Goal: Transaction & Acquisition: Purchase product/service

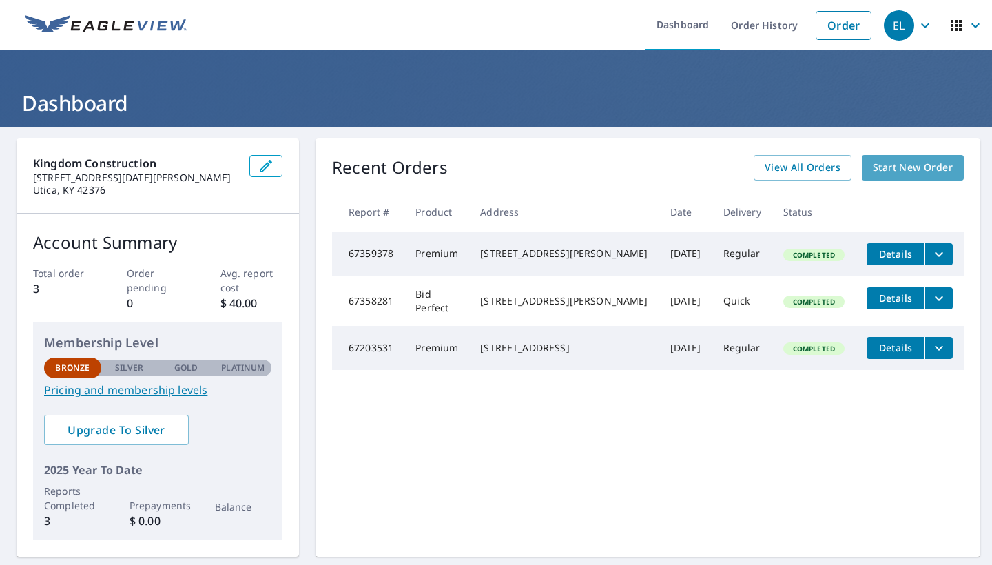
click at [892, 165] on span "Start New Order" at bounding box center [913, 167] width 80 height 17
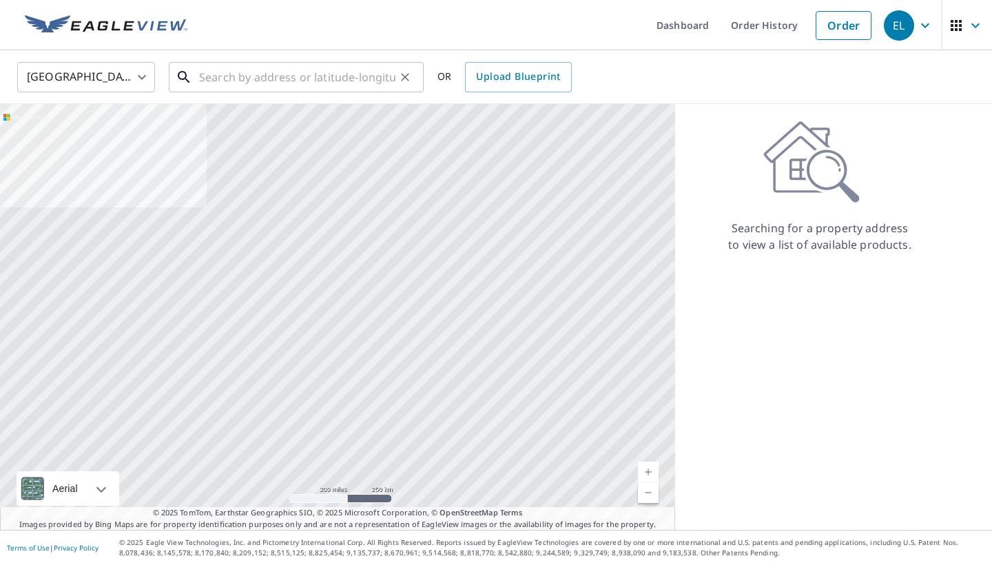
click at [255, 81] on input "text" at bounding box center [297, 77] width 196 height 39
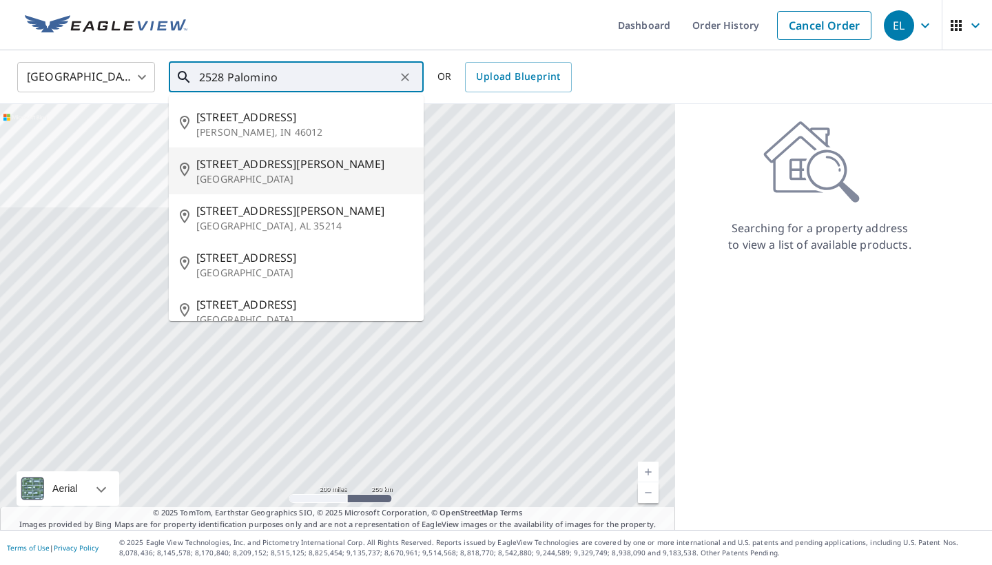
click at [236, 173] on p "[GEOGRAPHIC_DATA]" at bounding box center [304, 179] width 216 height 14
type input "[STREET_ADDRESS][PERSON_NAME]"
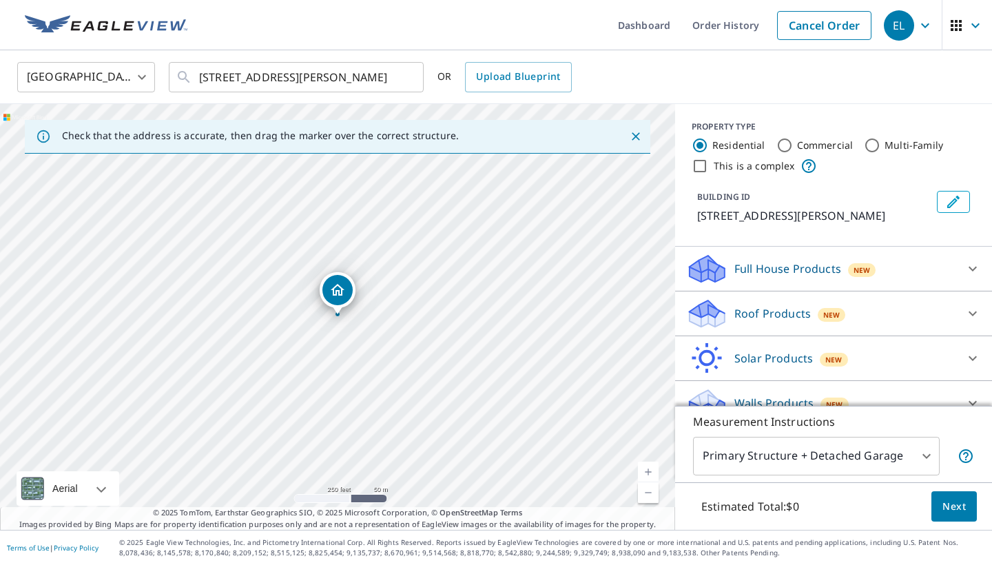
click at [649, 471] on link "Current Level 17, Zoom In" at bounding box center [648, 472] width 21 height 21
click at [649, 471] on link "Current Level 18, Zoom In" at bounding box center [648, 472] width 21 height 21
click at [649, 471] on link "Current Level 19, Zoom In" at bounding box center [648, 472] width 21 height 21
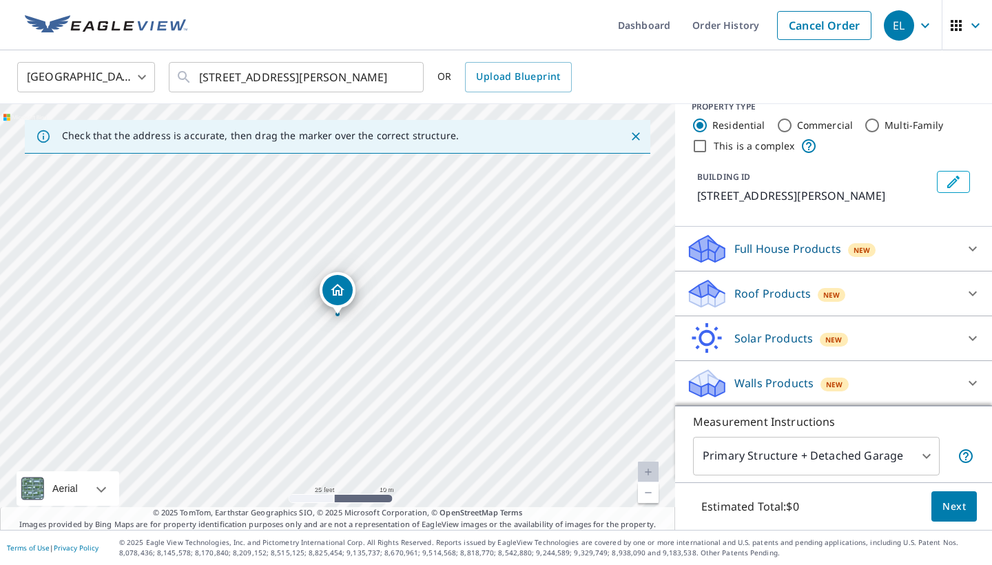
scroll to position [20, 0]
click at [768, 287] on p "Roof Products" at bounding box center [773, 293] width 76 height 17
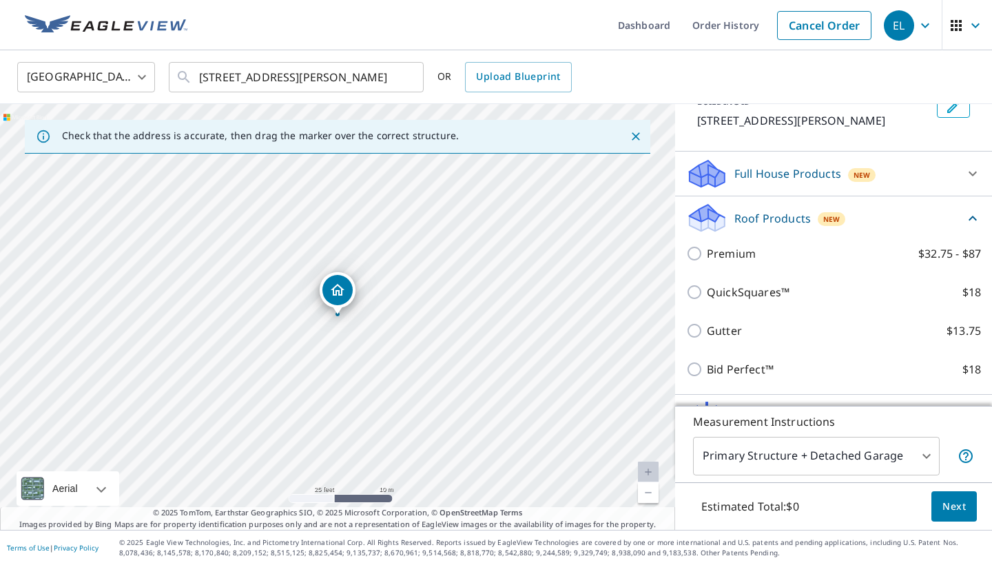
scroll to position [97, 0]
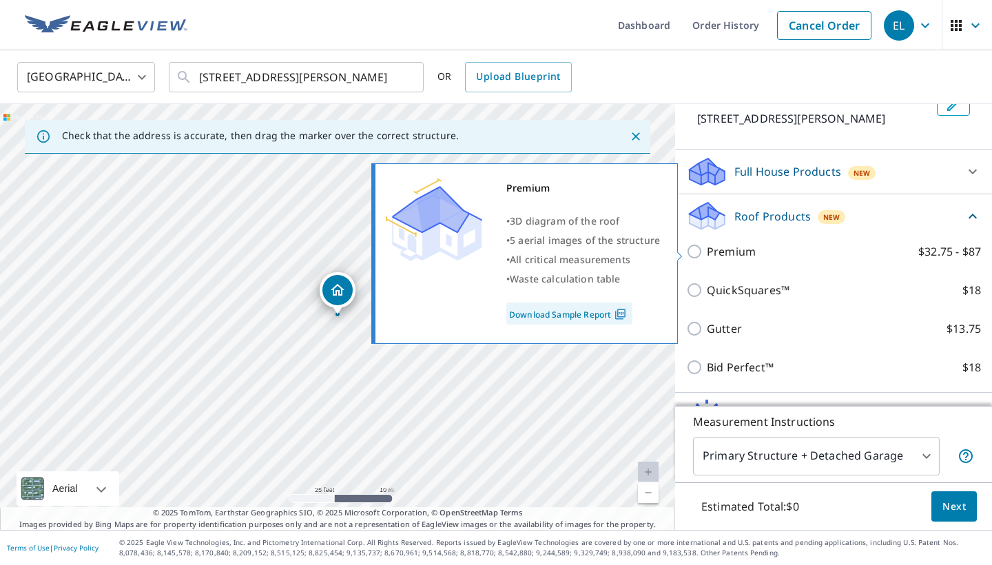
click at [693, 252] on input "Premium $32.75 - $87" at bounding box center [696, 251] width 21 height 17
checkbox input "true"
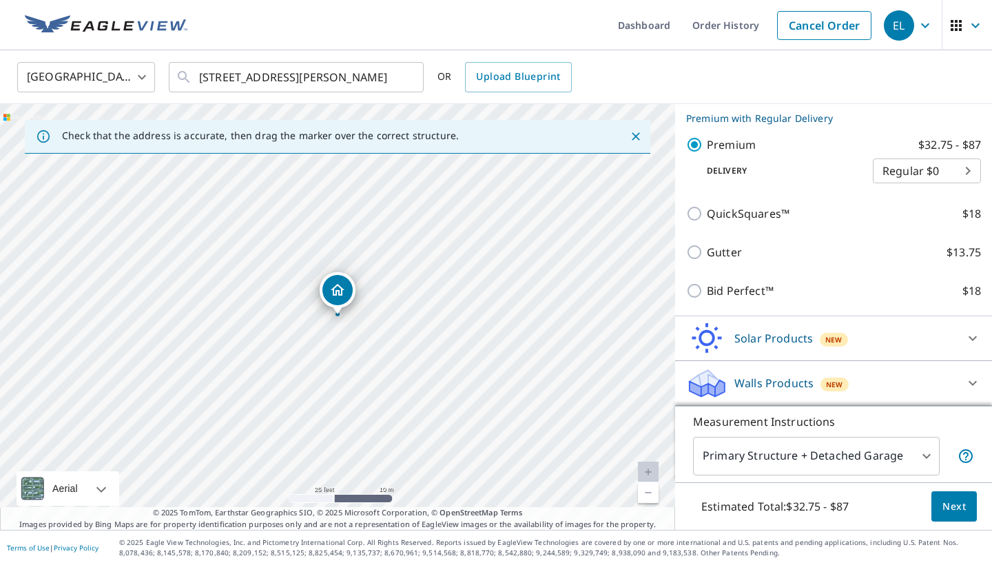
scroll to position [225, 0]
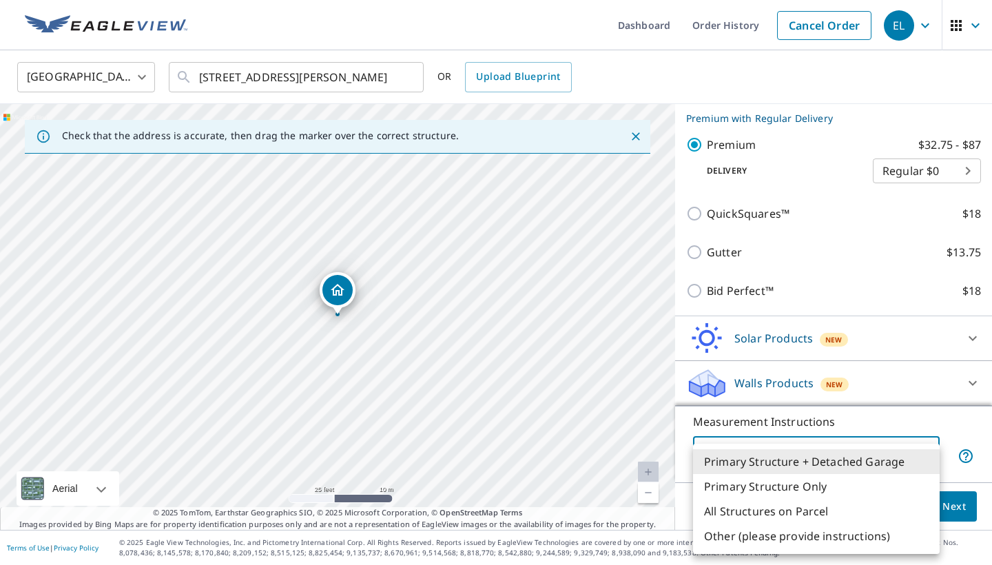
click at [919, 457] on body "EL EL Dashboard Order History Cancel Order [GEOGRAPHIC_DATA] [GEOGRAPHIC_DATA] …" at bounding box center [496, 282] width 992 height 565
click at [859, 489] on li "Primary Structure Only" at bounding box center [816, 486] width 247 height 25
type input "2"
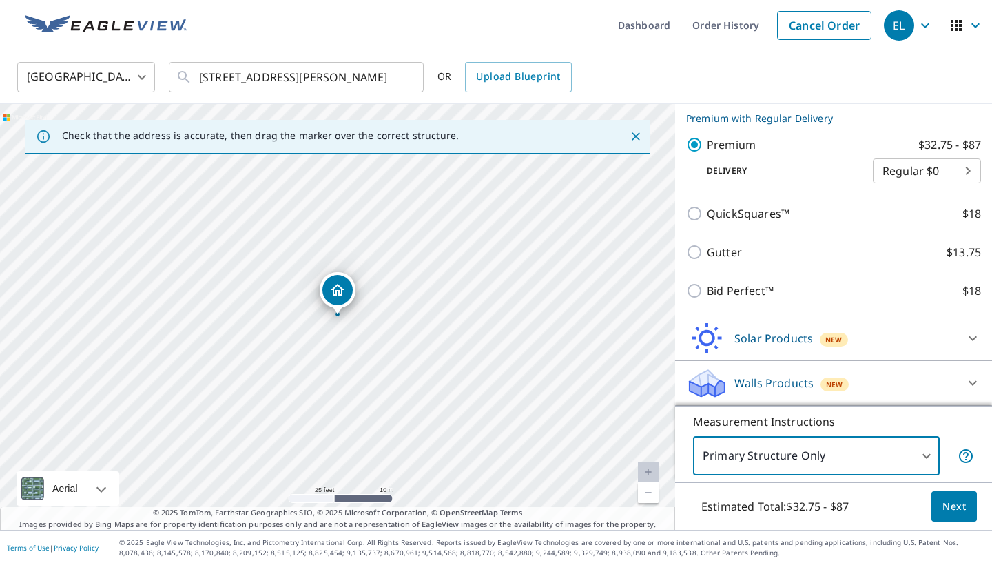
click at [951, 506] on span "Next" at bounding box center [954, 506] width 23 height 17
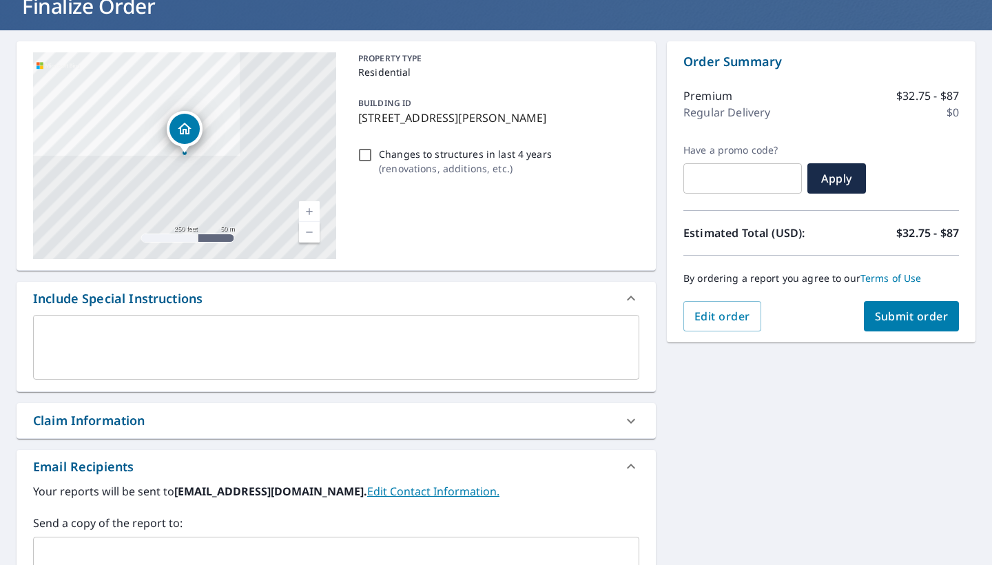
scroll to position [81, 0]
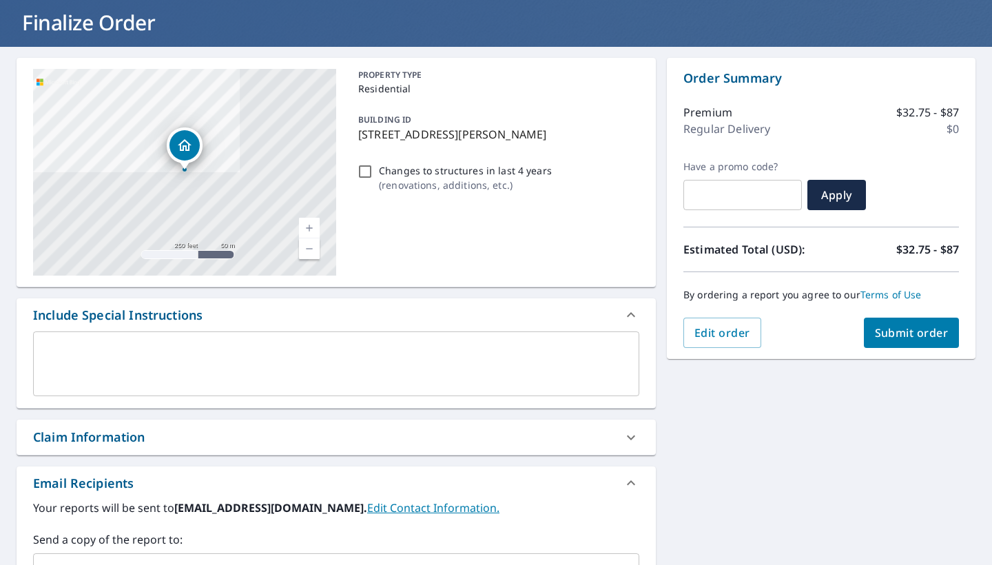
click at [925, 330] on span "Submit order" at bounding box center [912, 332] width 74 height 15
